Goal: Transaction & Acquisition: Subscribe to service/newsletter

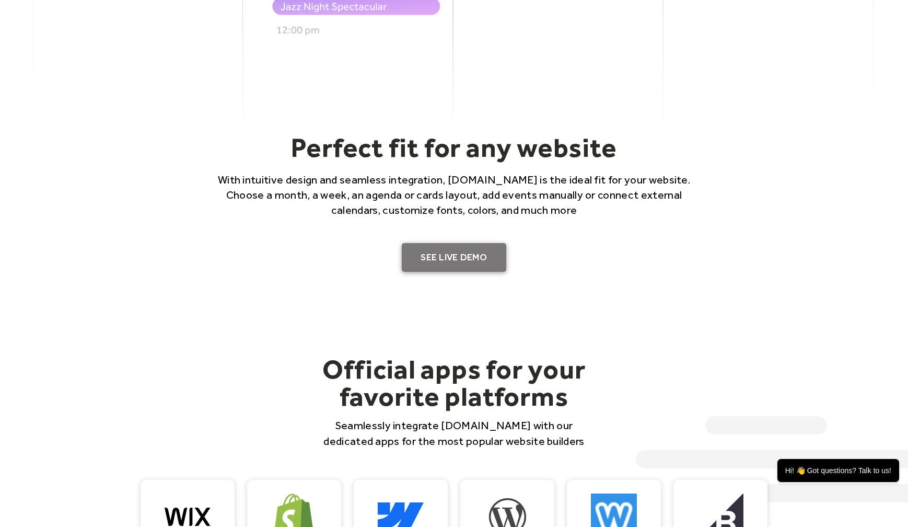
scroll to position [651, 0]
click at [421, 249] on link "SEE LIVE DEMO" at bounding box center [454, 257] width 104 height 29
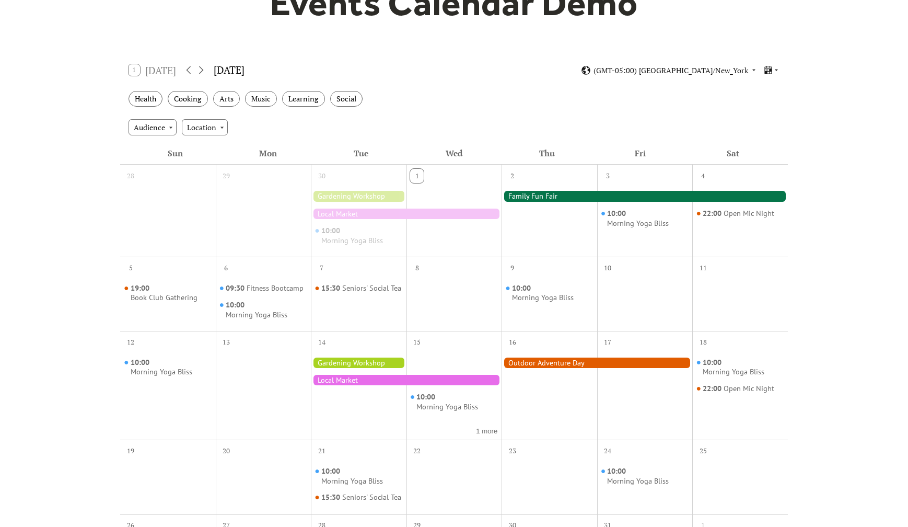
scroll to position [125, 0]
click at [140, 103] on div "Health" at bounding box center [146, 98] width 34 height 16
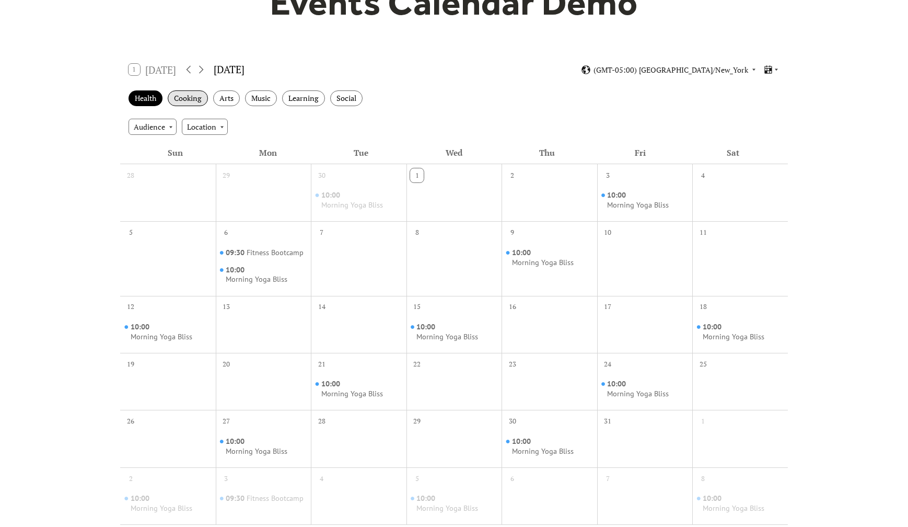
click at [189, 97] on div "Cooking" at bounding box center [188, 98] width 40 height 16
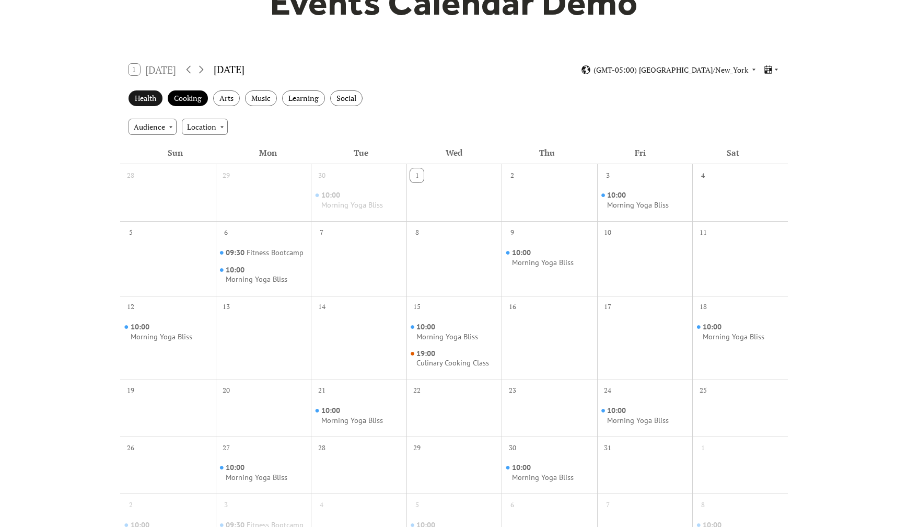
click at [147, 99] on div "Health" at bounding box center [146, 98] width 34 height 16
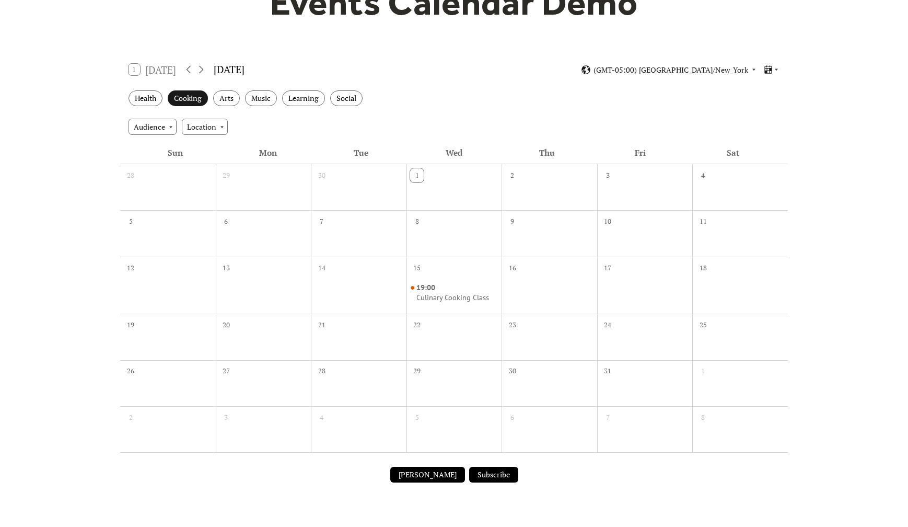
click at [184, 93] on div "Cooking" at bounding box center [188, 98] width 40 height 16
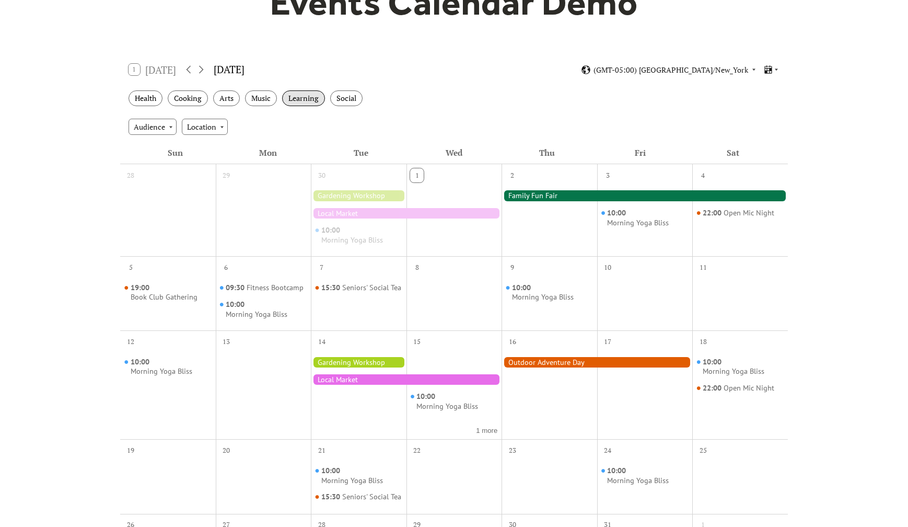
click at [302, 95] on div "Learning" at bounding box center [303, 98] width 43 height 16
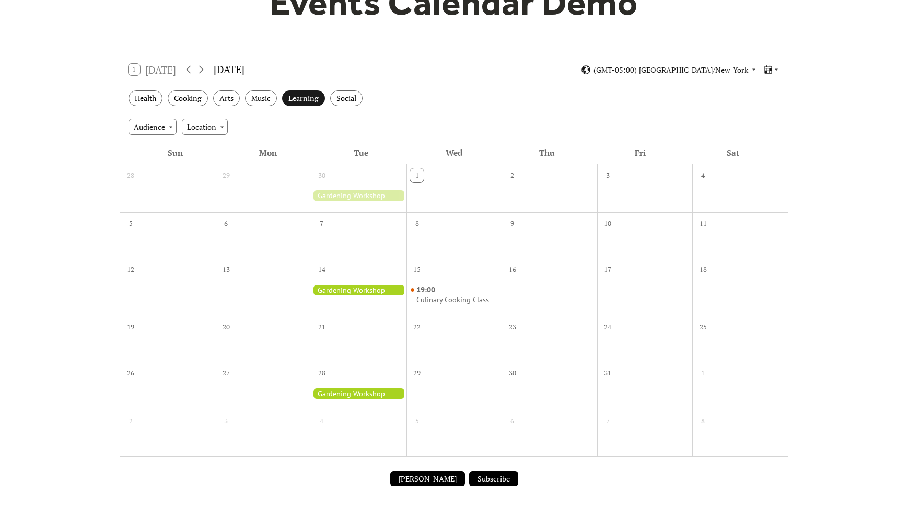
click at [304, 99] on div "Learning" at bounding box center [303, 98] width 43 height 16
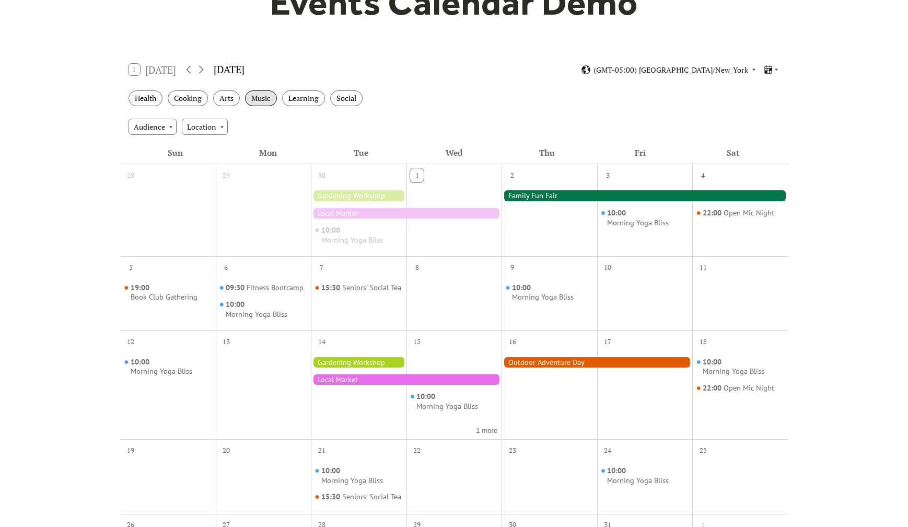
click at [268, 95] on div "Music" at bounding box center [261, 98] width 32 height 16
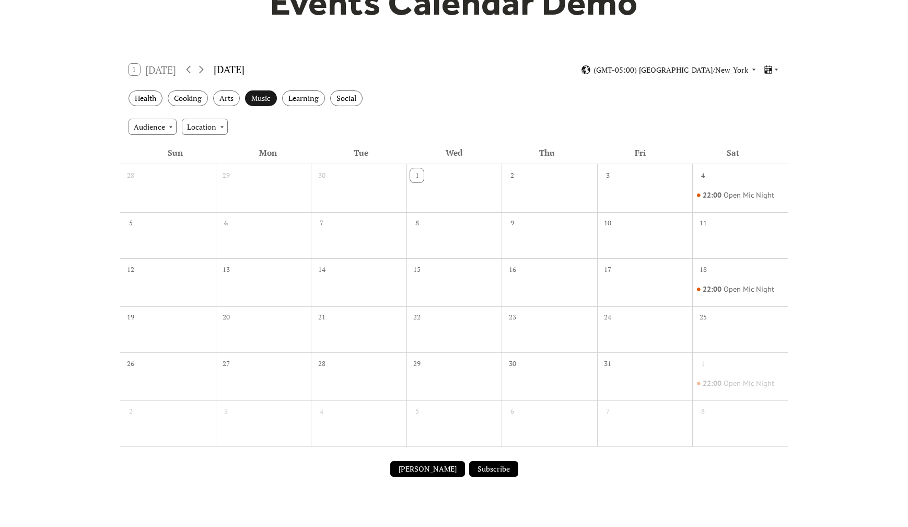
click at [267, 95] on div "Music" at bounding box center [261, 98] width 32 height 16
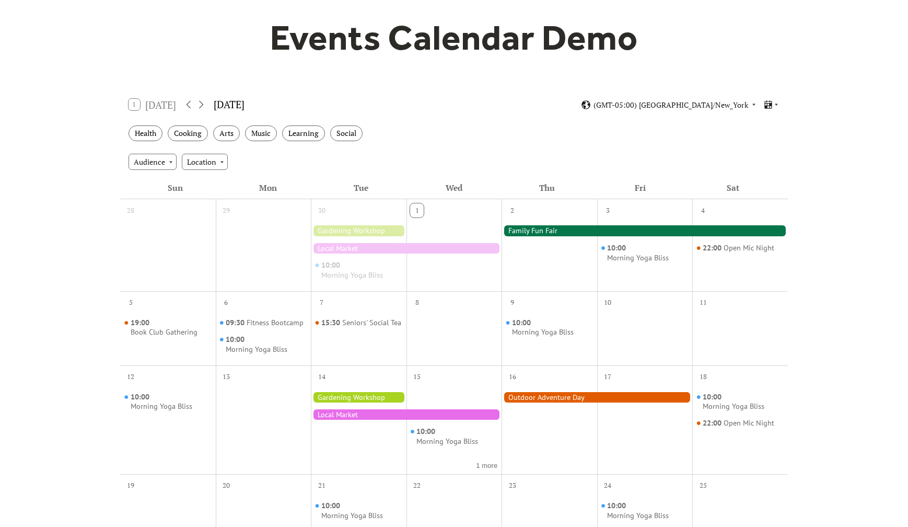
scroll to position [0, 0]
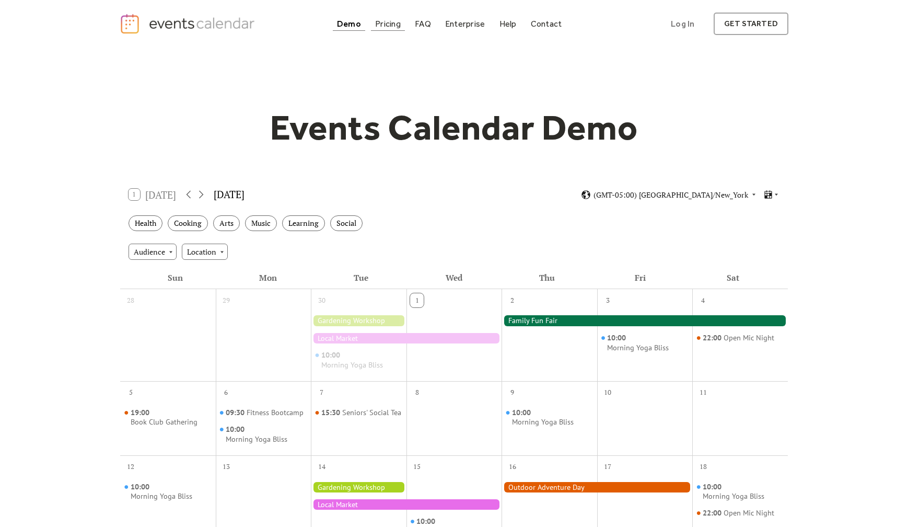
click at [389, 27] on div "Pricing" at bounding box center [388, 24] width 26 height 6
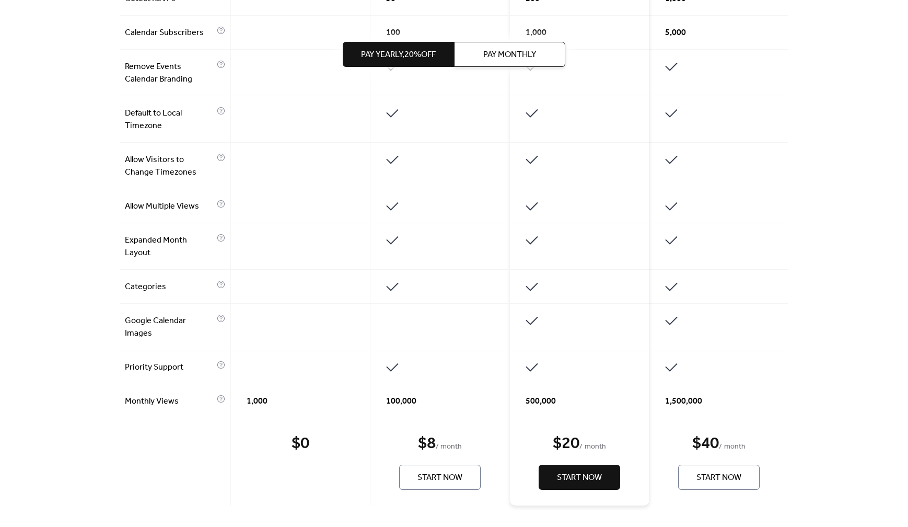
scroll to position [630, 0]
click at [509, 70] on div "Pay Yearly, 20% off Pay Monthly" at bounding box center [454, 54] width 223 height 109
click at [509, 56] on span "Pay Monthly" at bounding box center [509, 55] width 53 height 13
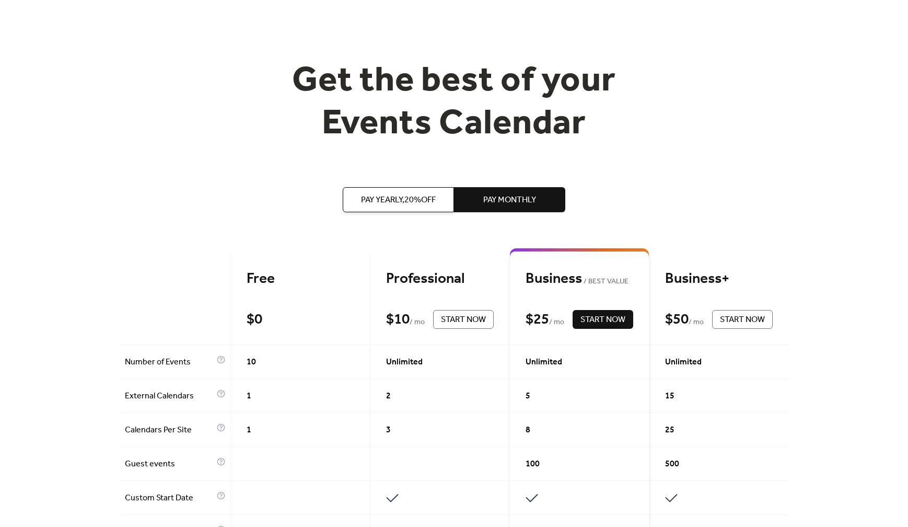
scroll to position [0, 0]
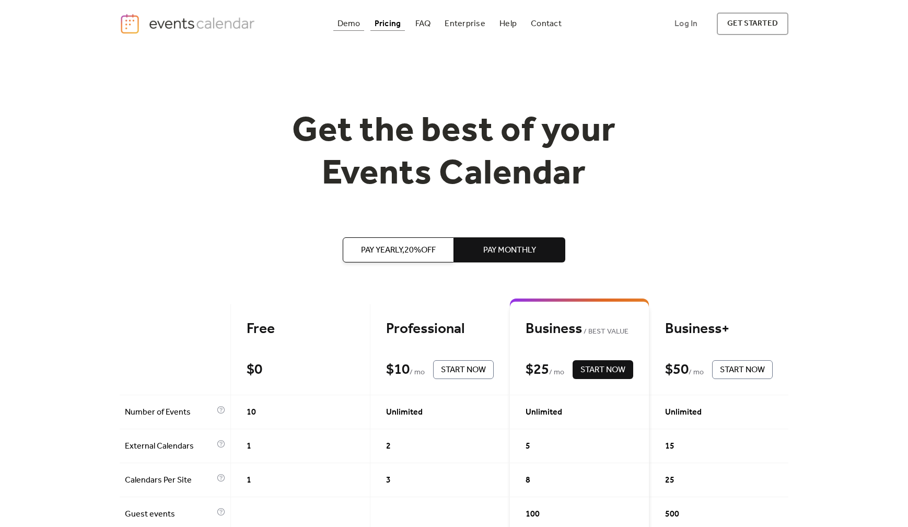
click at [344, 24] on div "Demo" at bounding box center [348, 24] width 23 height 6
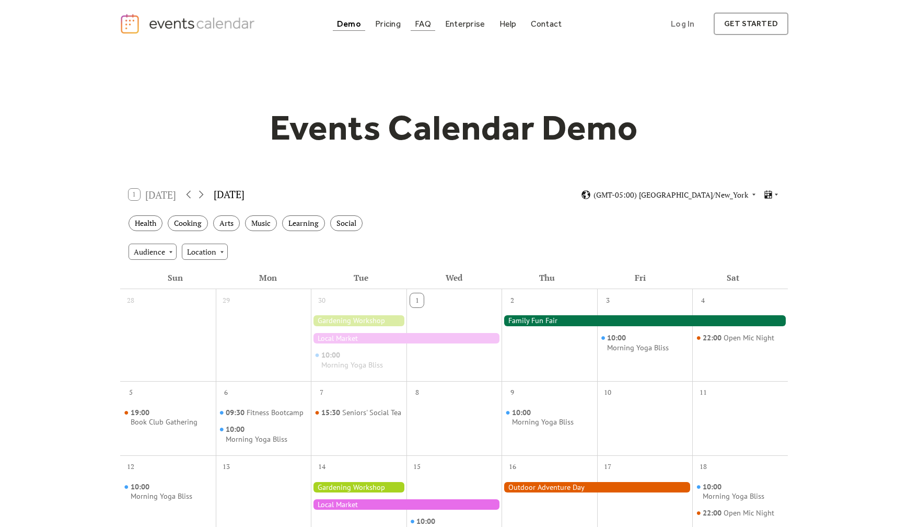
click at [421, 25] on div "FAQ" at bounding box center [423, 24] width 16 height 6
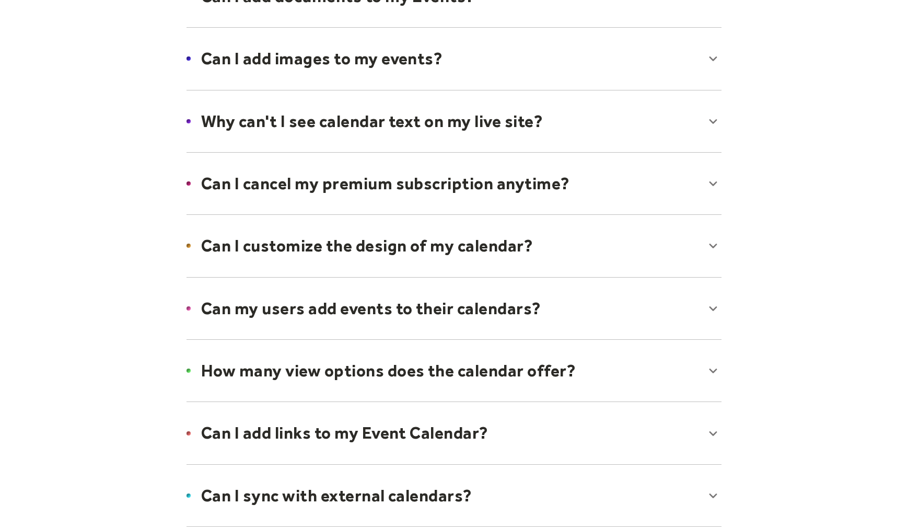
scroll to position [531, 0]
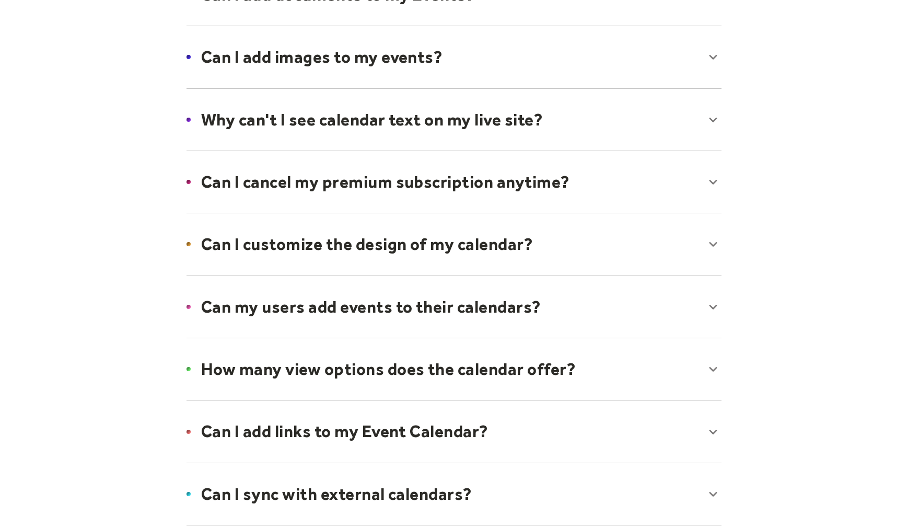
click at [289, 246] on div at bounding box center [454, 244] width 556 height 64
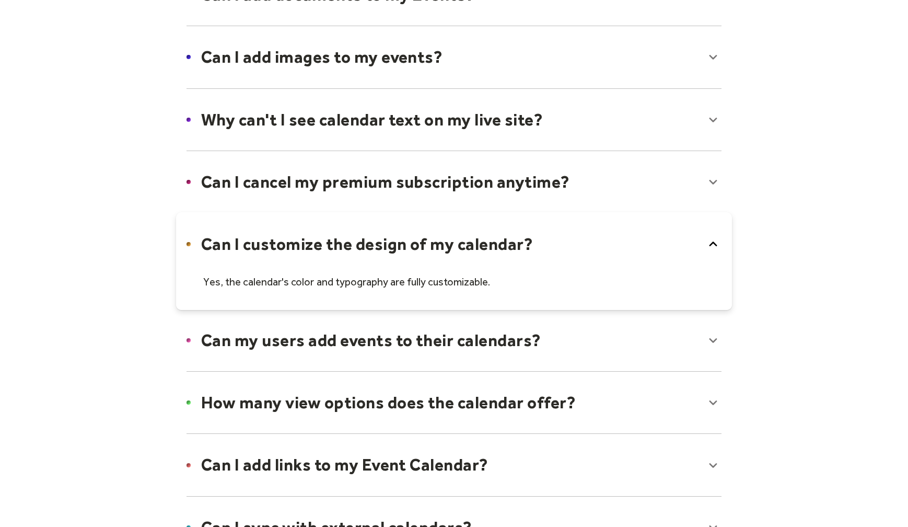
click at [288, 245] on div at bounding box center [454, 260] width 556 height 97
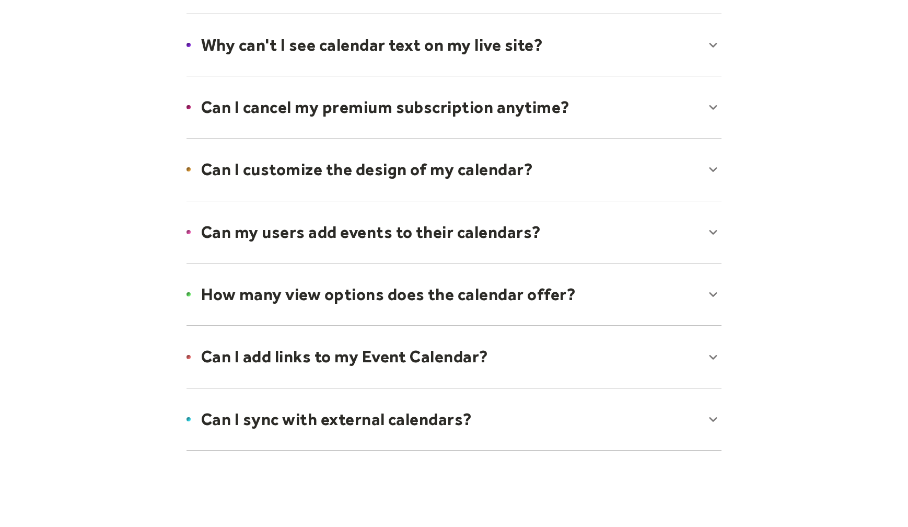
scroll to position [612, 0]
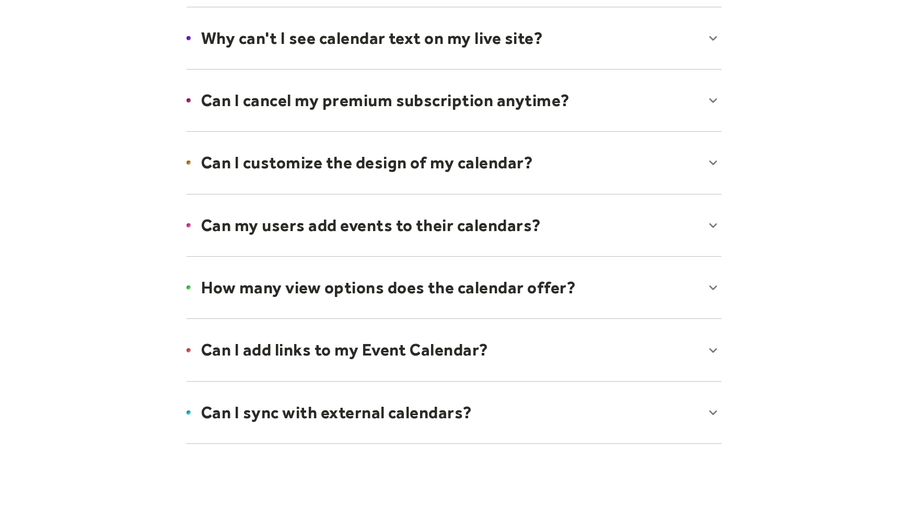
click at [273, 238] on div at bounding box center [454, 225] width 556 height 64
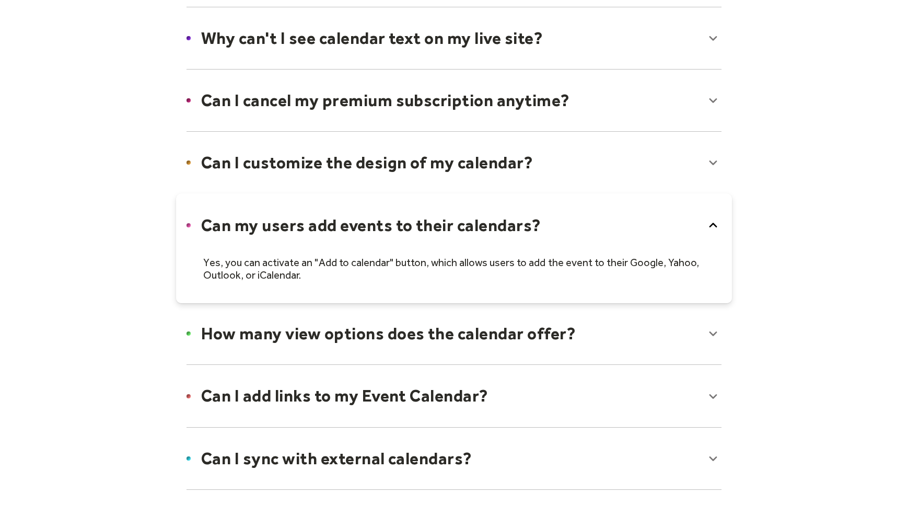
click at [274, 239] on div at bounding box center [454, 248] width 556 height 110
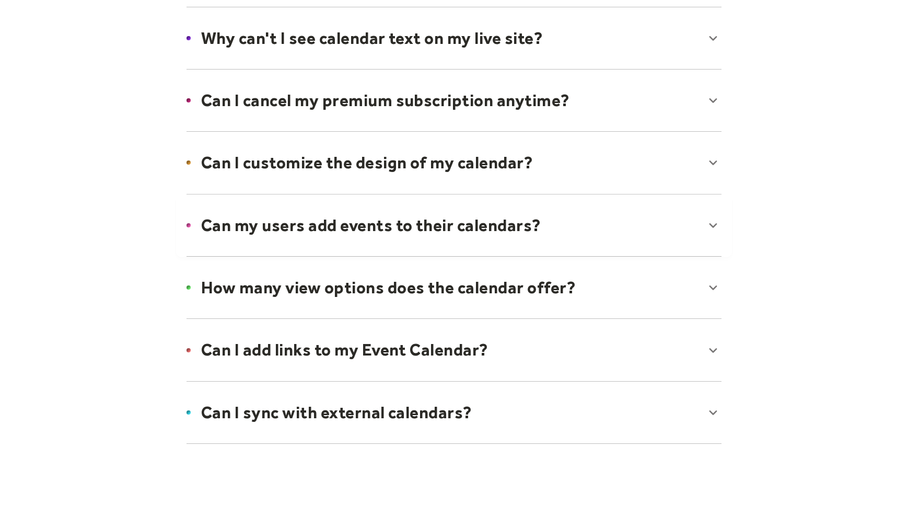
click at [278, 284] on div at bounding box center [454, 287] width 556 height 64
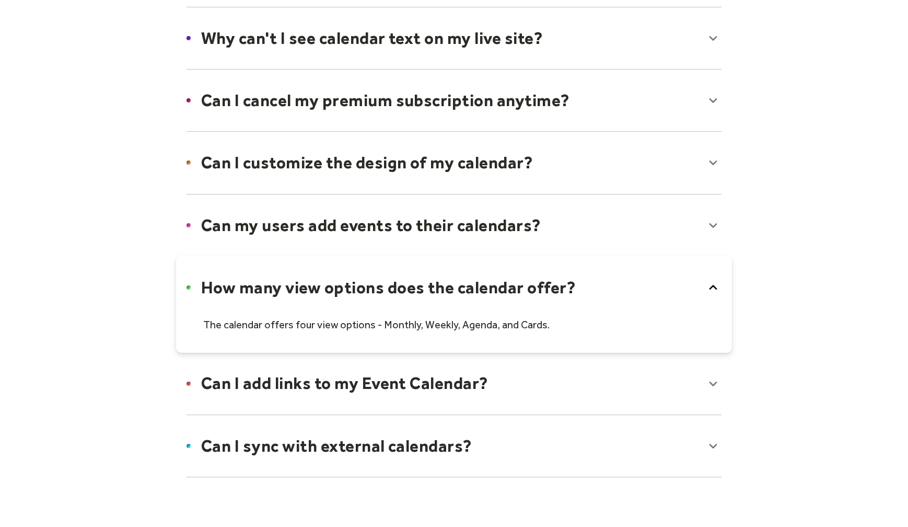
click at [278, 284] on div at bounding box center [454, 303] width 556 height 97
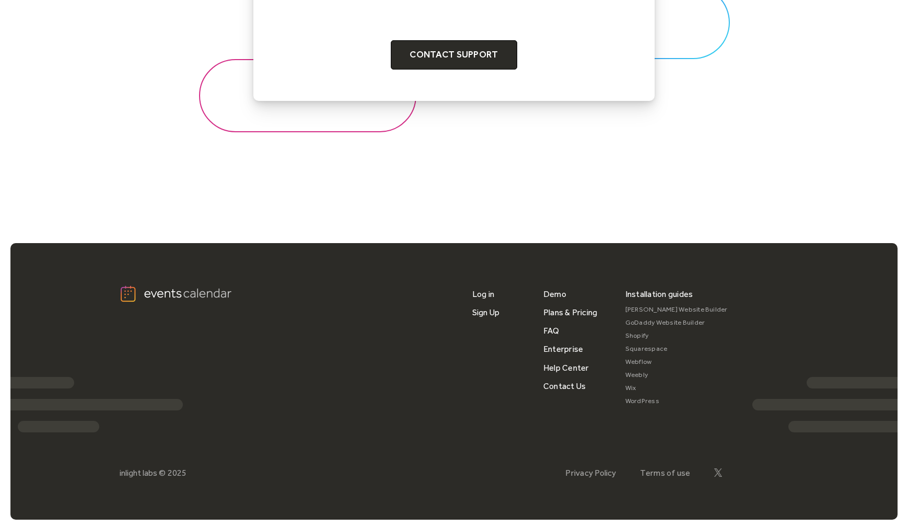
scroll to position [1272, 0]
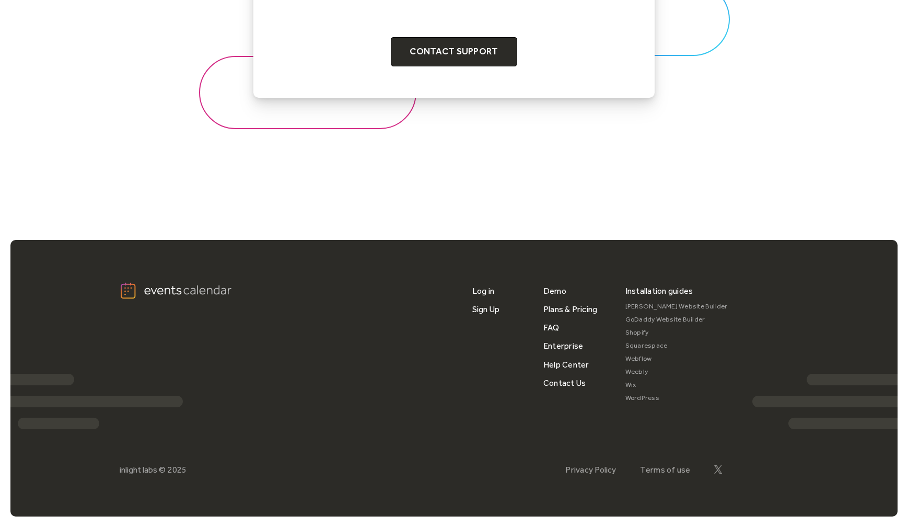
click at [651, 345] on link "Squarespace" at bounding box center [676, 345] width 102 height 13
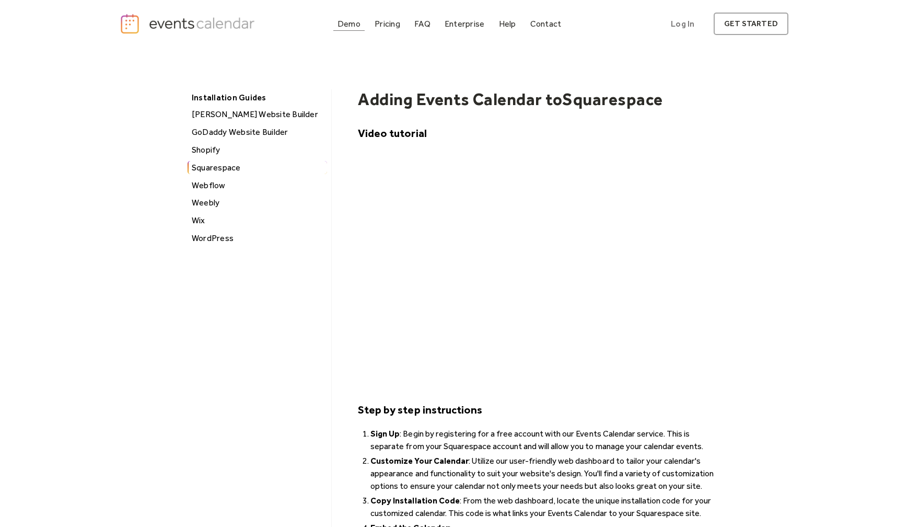
click at [351, 27] on div "Demo" at bounding box center [348, 24] width 23 height 6
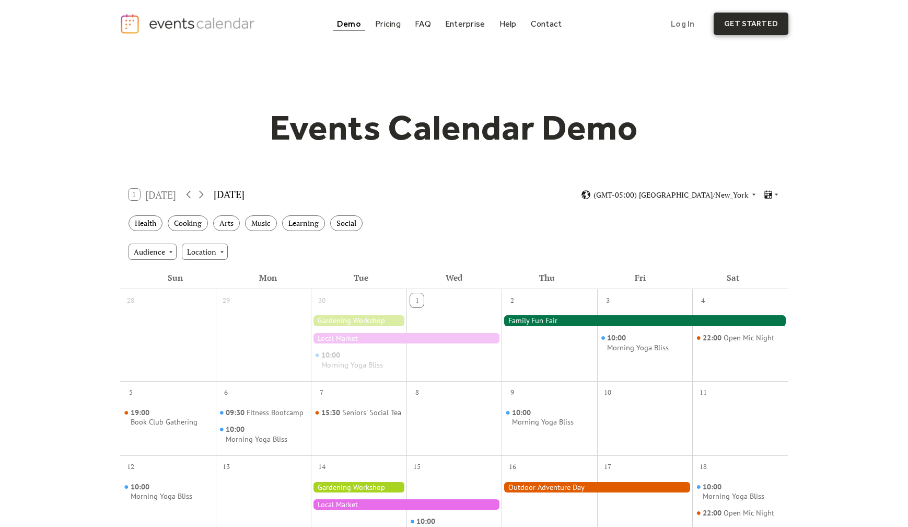
click at [761, 24] on link "get started" at bounding box center [751, 24] width 75 height 22
